Goal: Answer question/provide support

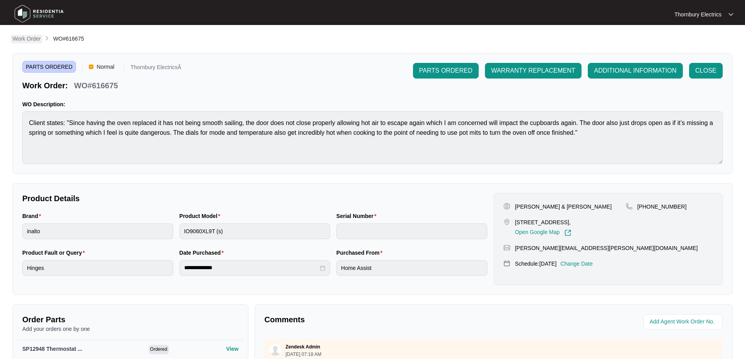
click at [24, 36] on p "Work Order" at bounding box center [27, 39] width 28 height 8
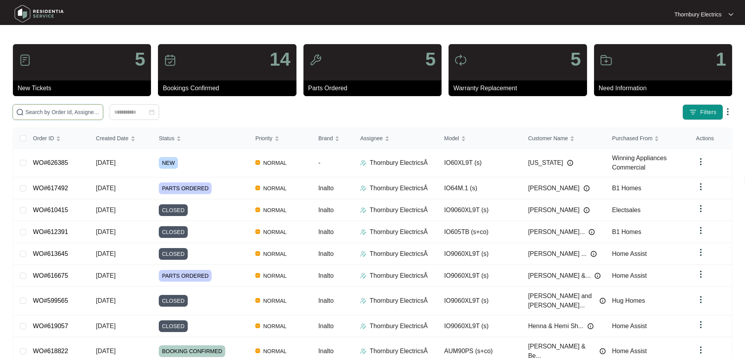
click at [69, 113] on input "text" at bounding box center [62, 112] width 74 height 9
type input "620627"
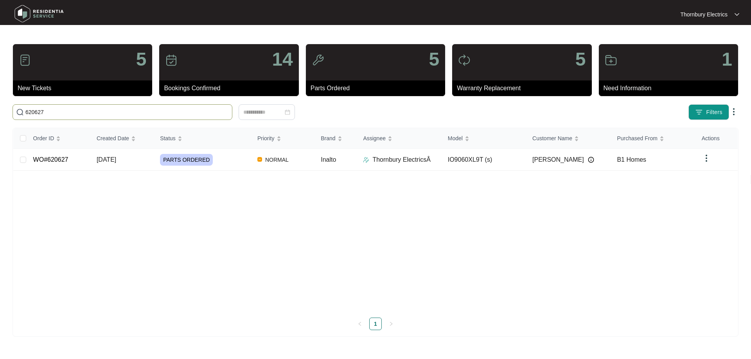
click at [233, 165] on td "PARTS ORDERED" at bounding box center [202, 160] width 97 height 22
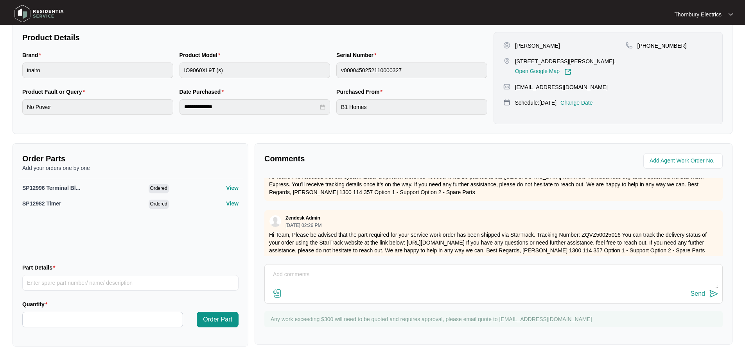
scroll to position [180, 0]
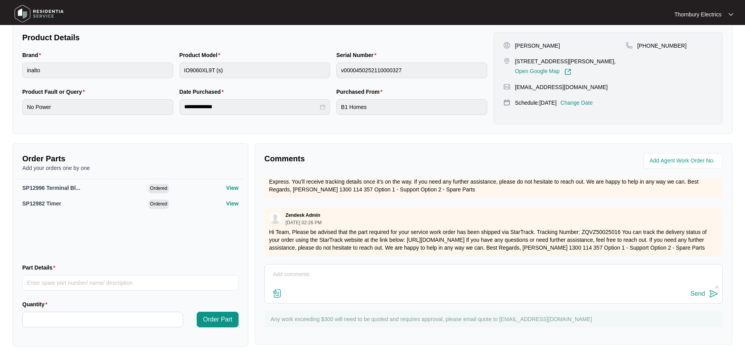
click at [302, 275] on textarea at bounding box center [494, 279] width 450 height 20
type textarea "please advise if quote is approved"
click at [710, 298] on img at bounding box center [713, 293] width 9 height 9
